Goal: Navigation & Orientation: Find specific page/section

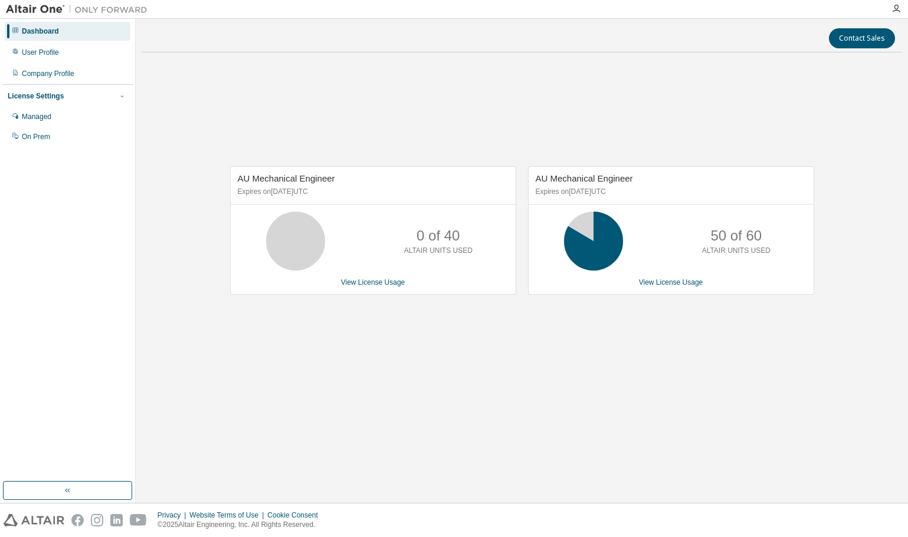
click at [505, 426] on div "Contact Sales AU Mechanical Engineer Expires on [DATE] UTC 0 of 40 ALTAIR UNITS…" at bounding box center [522, 261] width 760 height 472
click at [63, 61] on div "User Profile" at bounding box center [68, 52] width 126 height 19
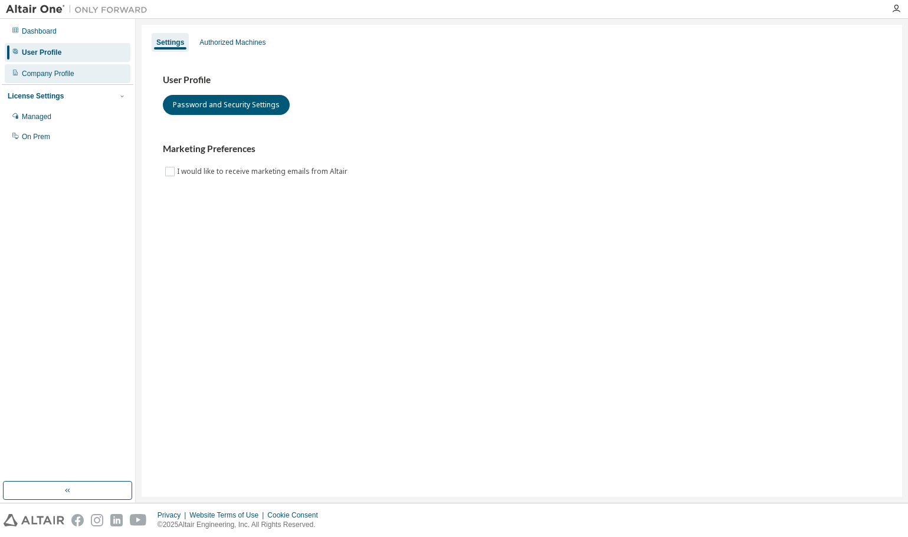
click at [59, 75] on div "Company Profile" at bounding box center [48, 73] width 52 height 9
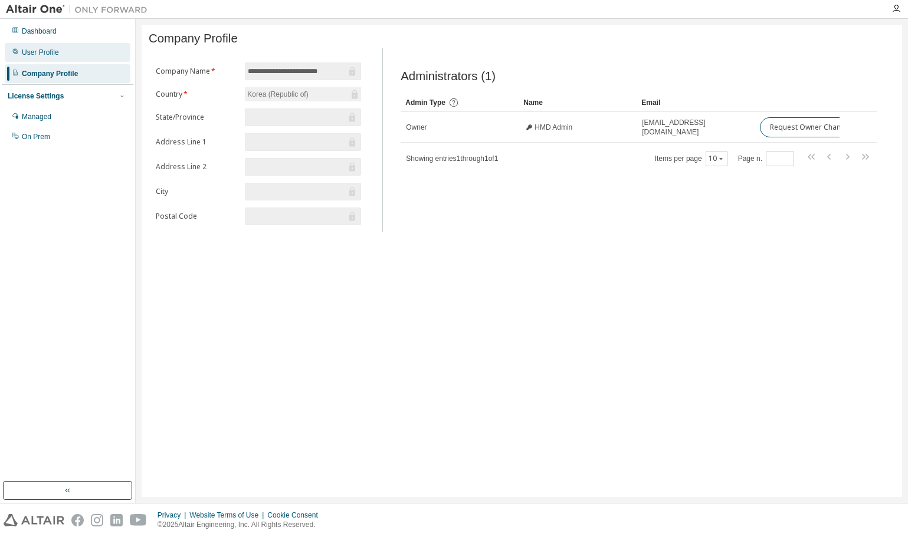
click at [61, 51] on div "User Profile" at bounding box center [68, 52] width 126 height 19
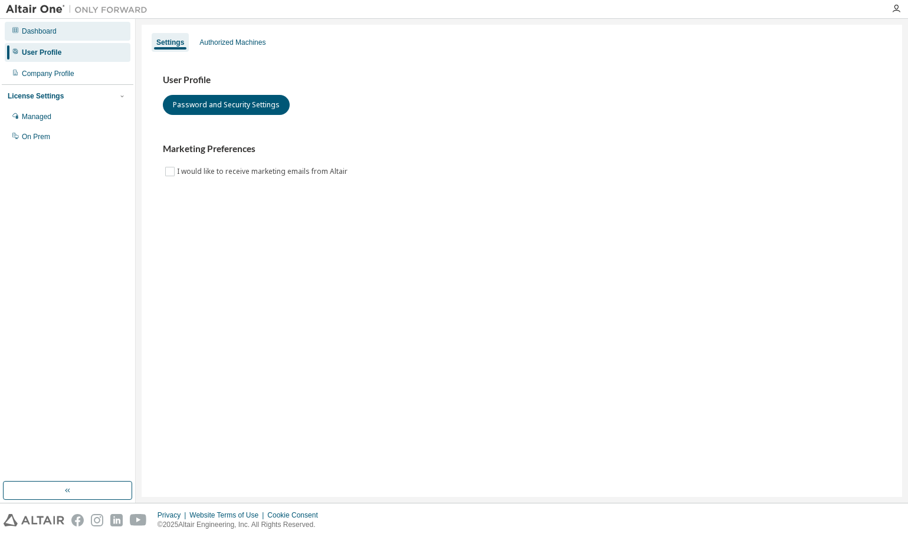
click at [63, 35] on div "Dashboard" at bounding box center [68, 31] width 126 height 19
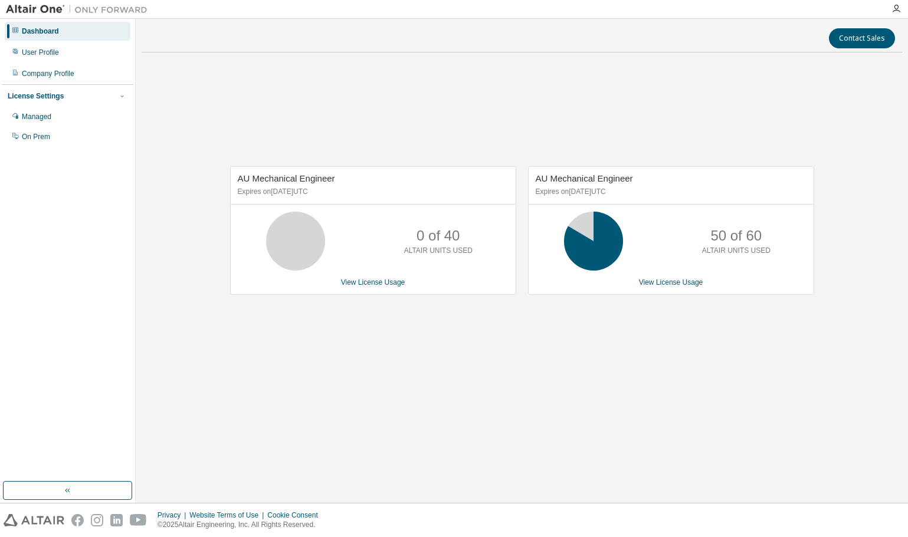
drag, startPoint x: 809, startPoint y: 121, endPoint x: 816, endPoint y: 123, distance: 7.3
click at [815, 123] on div "AU Mechanical Engineer Expires on [DATE] UTC 0 of 40 ALTAIR UNITS USED View Lic…" at bounding box center [522, 236] width 760 height 349
